Goal: Task Accomplishment & Management: Use online tool/utility

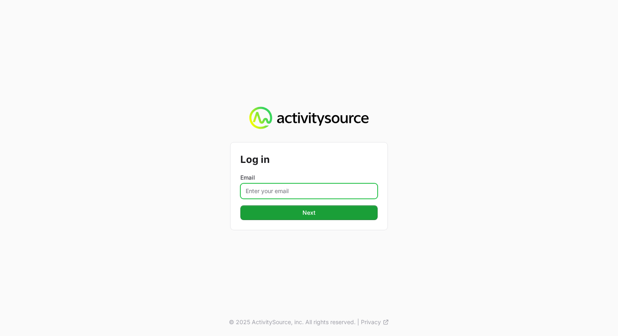
click at [293, 190] on input "Email" at bounding box center [308, 192] width 137 height 16
type input "[PERSON_NAME][EMAIL_ADDRESS][PERSON_NAME][DOMAIN_NAME]"
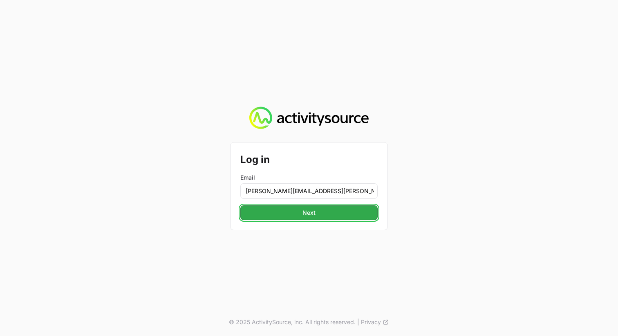
click at [315, 214] on span "Next" at bounding box center [308, 213] width 13 height 10
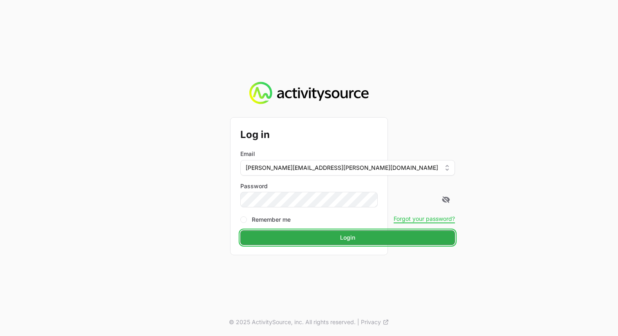
click at [340, 242] on span "Login" at bounding box center [347, 238] width 15 height 10
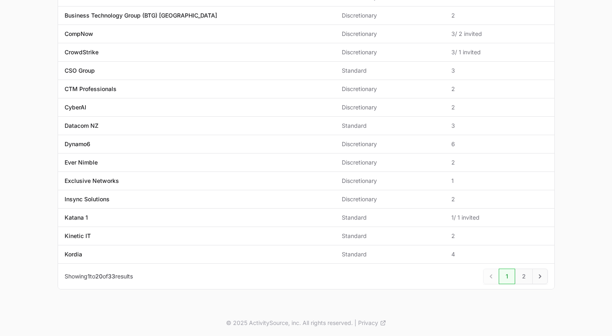
scroll to position [231, 0]
click at [525, 271] on link "2" at bounding box center [524, 276] width 18 height 16
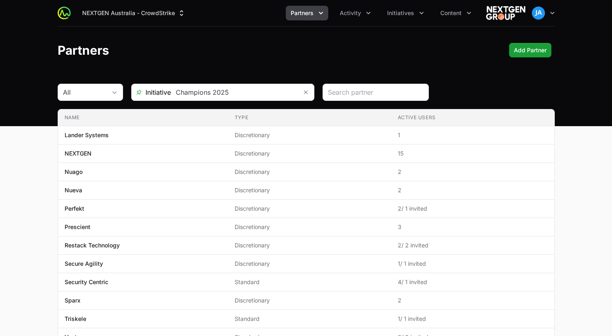
click at [322, 16] on icon "Partners menu" at bounding box center [321, 13] width 8 height 8
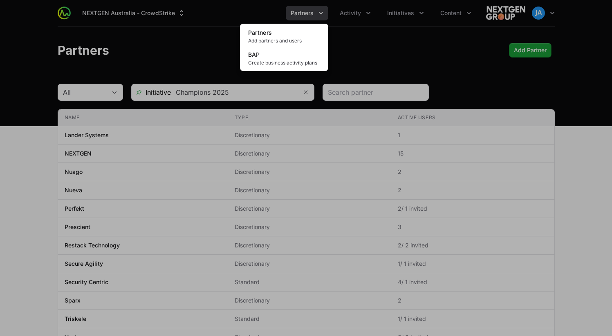
click at [361, 21] on div "Partners menu" at bounding box center [306, 168] width 612 height 336
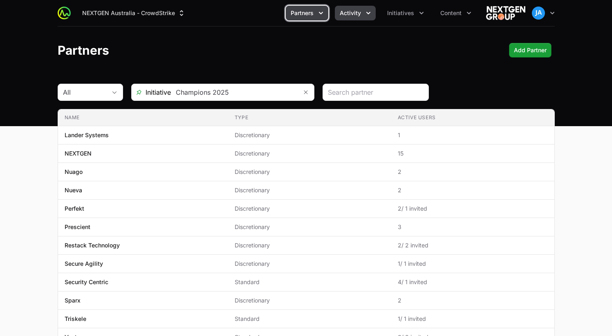
click at [366, 18] on button "Activity" at bounding box center [355, 13] width 41 height 15
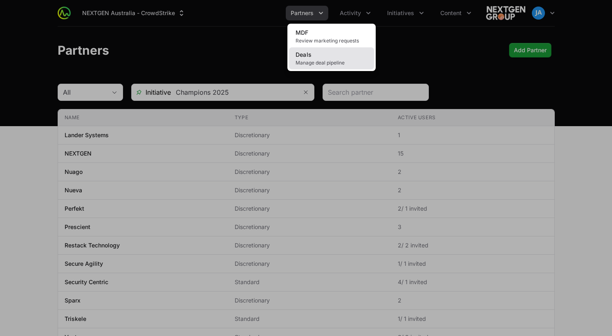
click at [347, 54] on link "Deals Manage deal pipeline" at bounding box center [331, 58] width 85 height 22
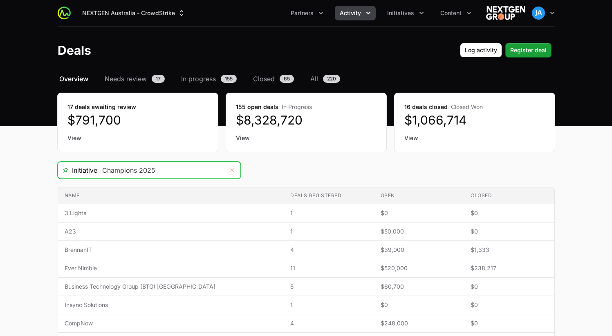
click at [231, 170] on icon "Remove" at bounding box center [232, 171] width 4 height 4
click at [204, 172] on input "Deals Filters" at bounding box center [160, 170] width 127 height 16
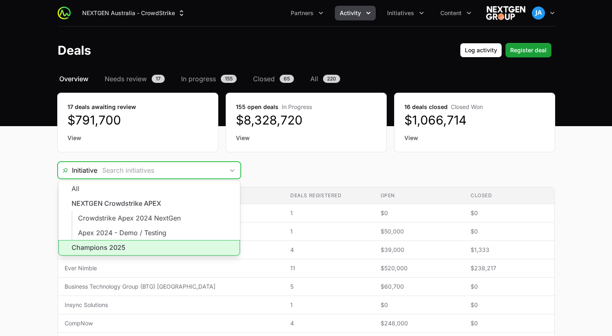
click at [177, 245] on li "Champions 2025" at bounding box center [148, 248] width 181 height 16
type input "Champions 2025"
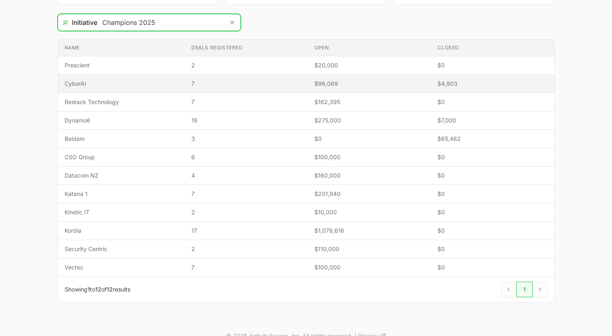
scroll to position [148, 0]
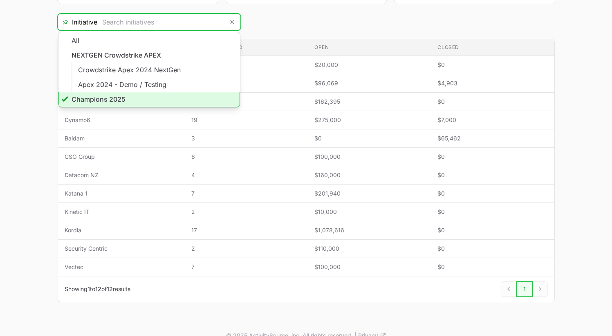
click at [158, 102] on li "Champions 2025" at bounding box center [148, 100] width 181 height 16
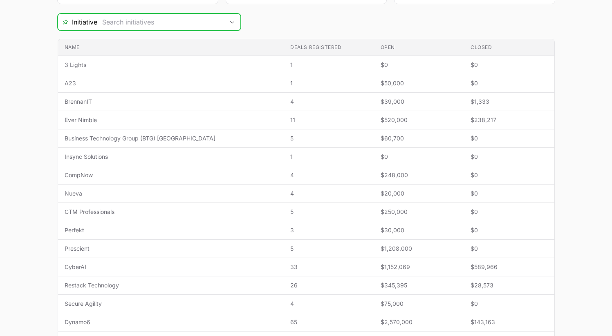
click at [227, 26] on div "Open" at bounding box center [232, 22] width 16 height 16
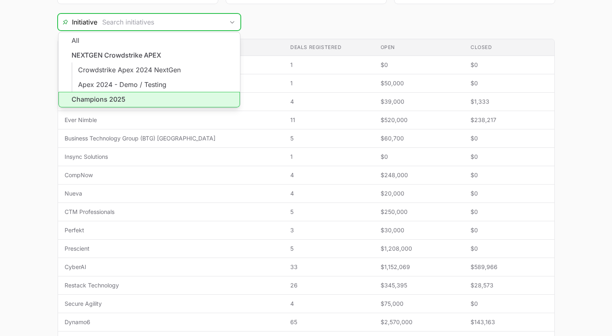
click at [168, 95] on li "Champions 2025" at bounding box center [148, 100] width 181 height 16
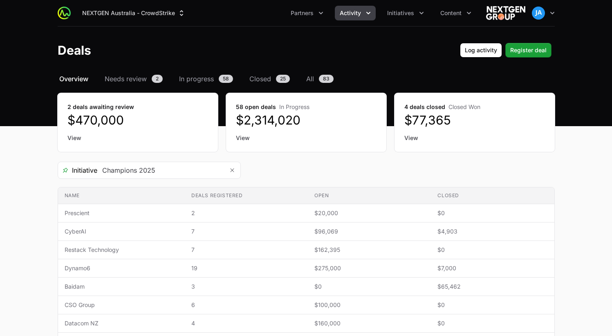
type input "Champions 2025"
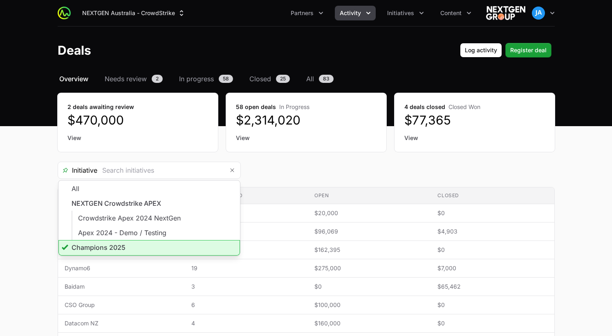
type input "Champions 2025"
click at [340, 163] on div "Initiative Champions 2025 All NEXTGEN Crowdstrike APEX Crowdstrike Apex 2024 Ne…" at bounding box center [306, 170] width 497 height 17
